Goal: Task Accomplishment & Management: Complete application form

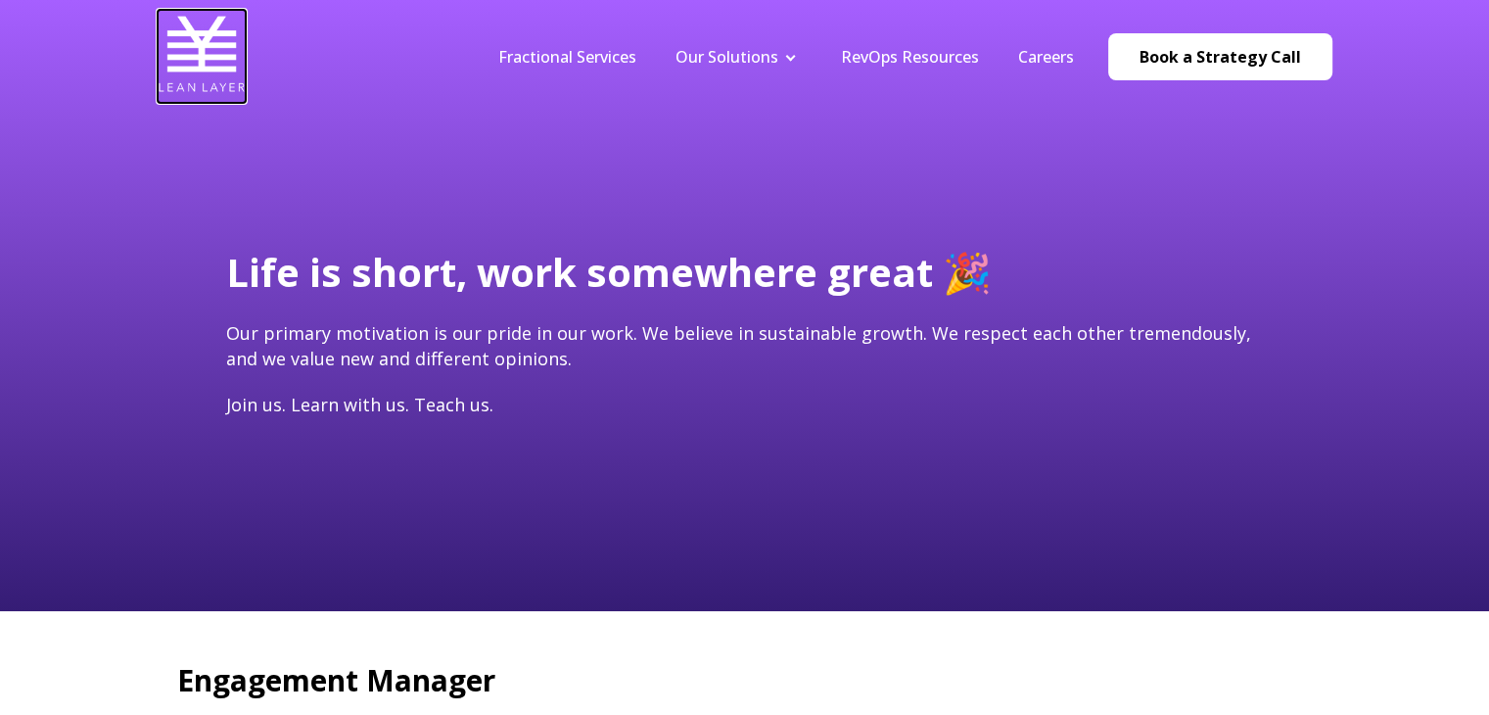
click at [201, 55] on img at bounding box center [202, 54] width 88 height 88
type input "[EMAIL_ADDRESS][DOMAIN_NAME]"
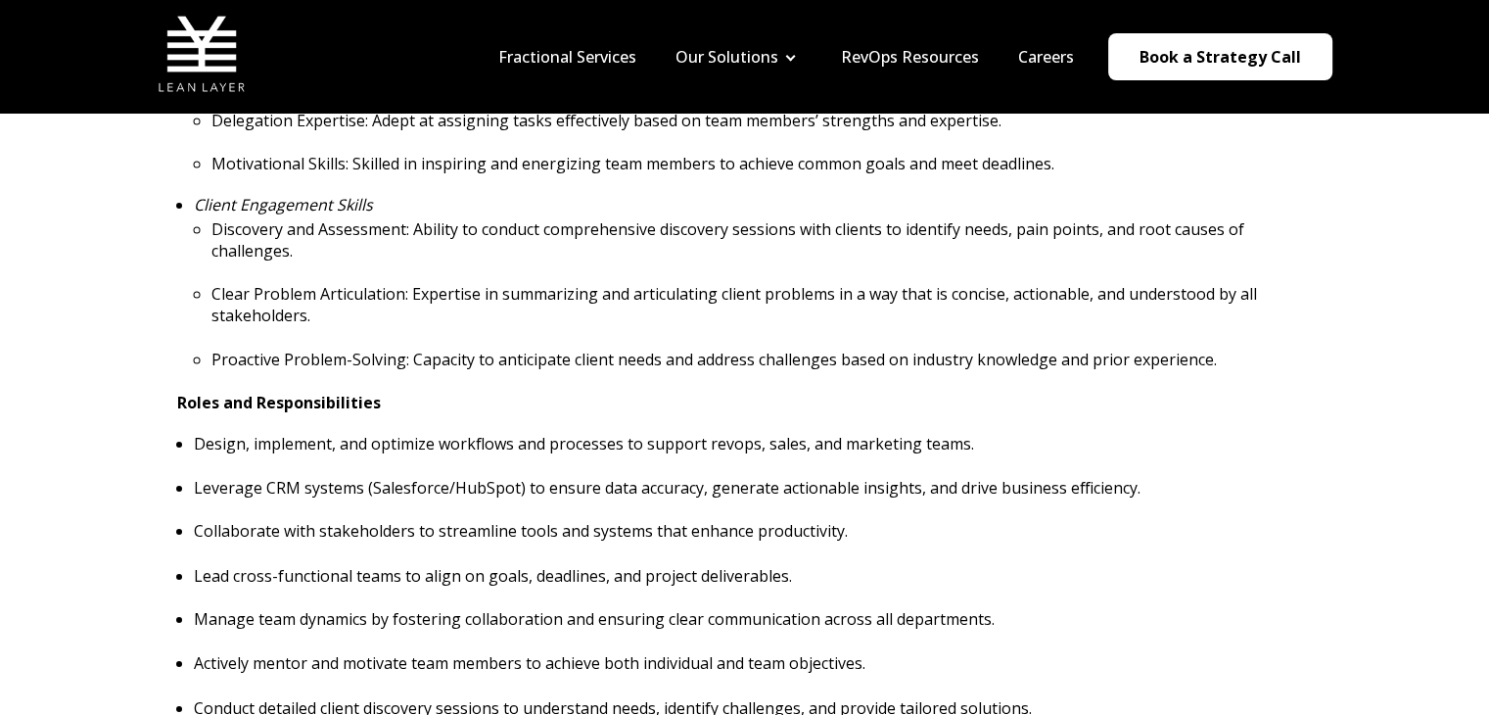
scroll to position [1175, 0]
